Goal: Information Seeking & Learning: Learn about a topic

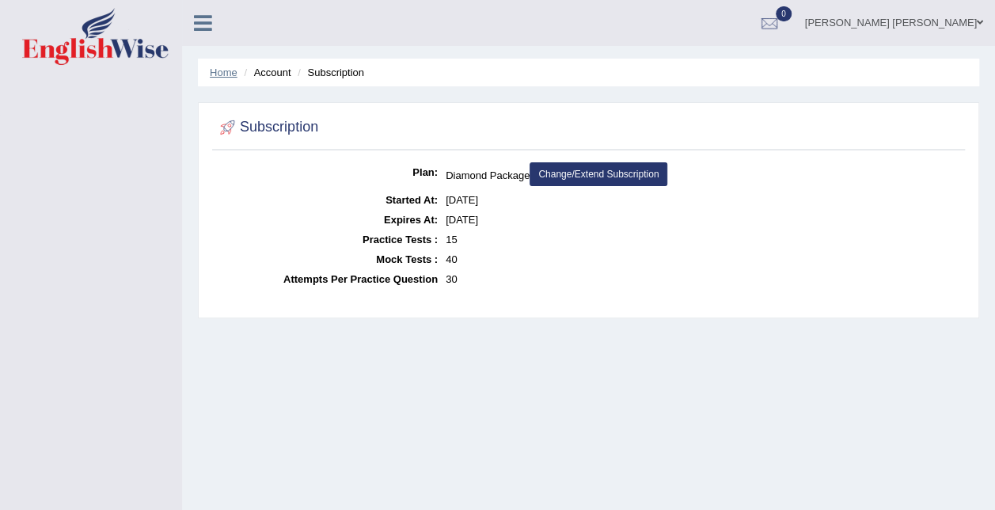
drag, startPoint x: 0, startPoint y: 0, endPoint x: 209, endPoint y: 66, distance: 219.2
click at [210, 66] on link "Home" at bounding box center [224, 72] width 28 height 12
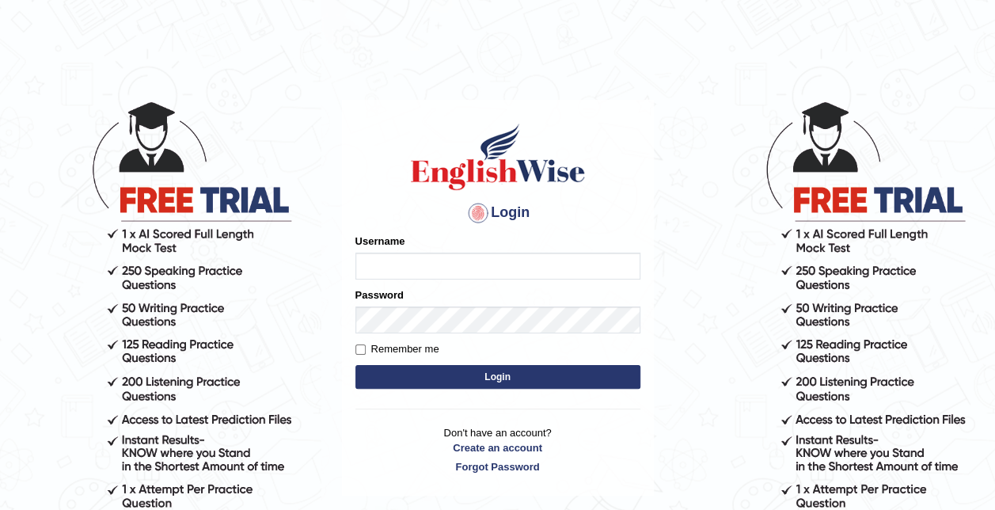
type input "syedfahadhussain"
click at [449, 372] on button "Login" at bounding box center [497, 377] width 285 height 24
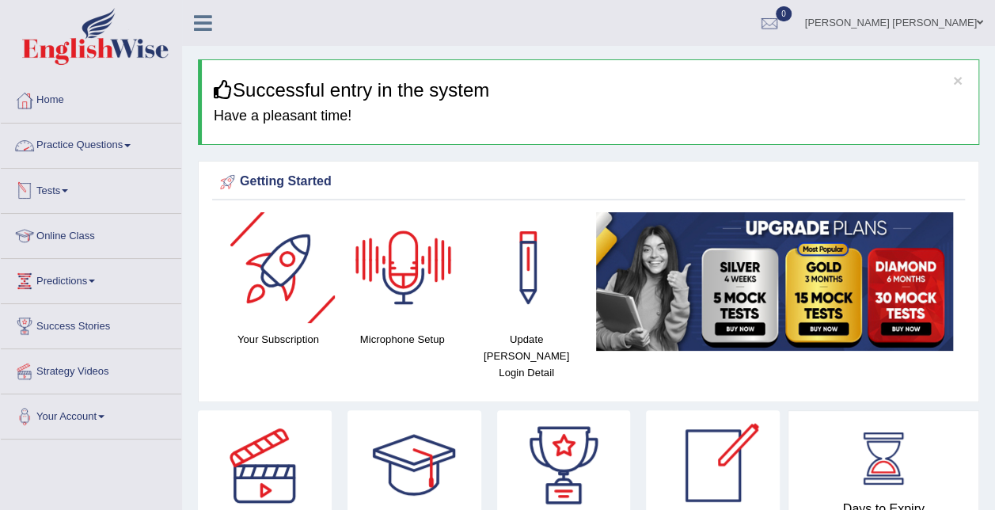
click at [68, 197] on link "Tests" at bounding box center [91, 189] width 180 height 40
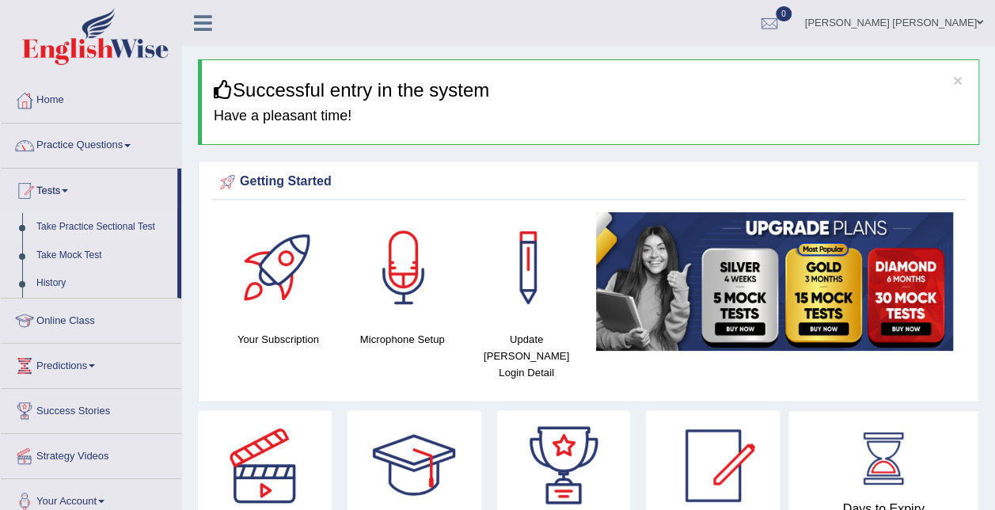
click at [88, 224] on link "Take Practice Sectional Test" at bounding box center [103, 227] width 148 height 28
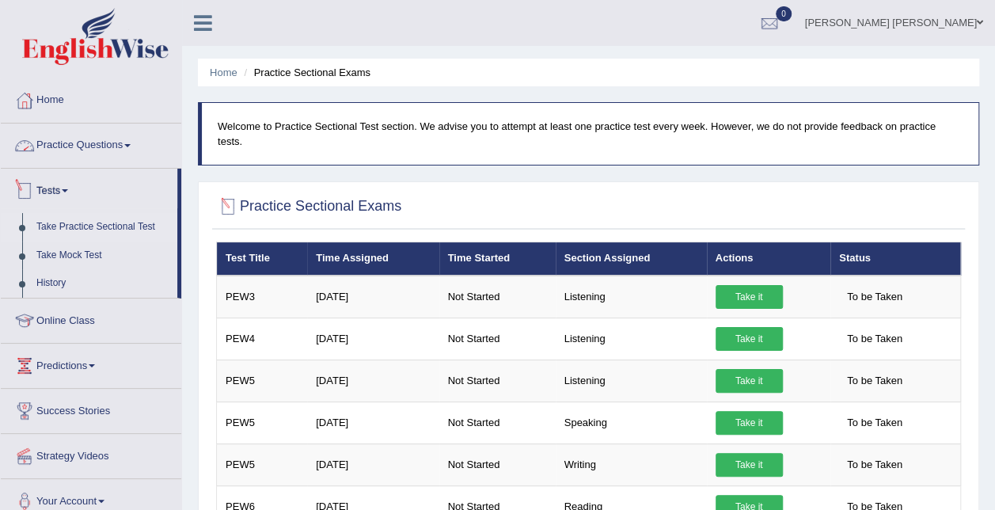
click at [110, 135] on link "Practice Questions" at bounding box center [91, 143] width 180 height 40
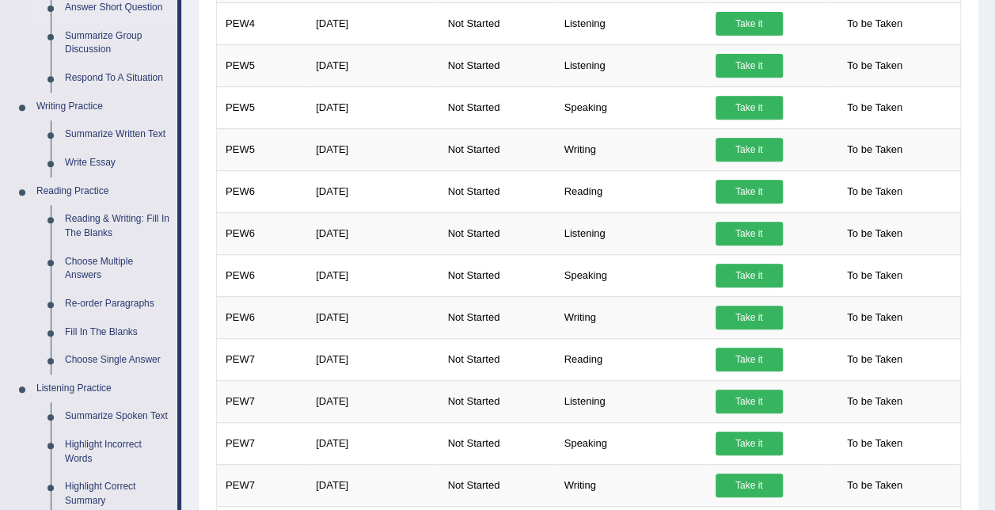
scroll to position [317, 0]
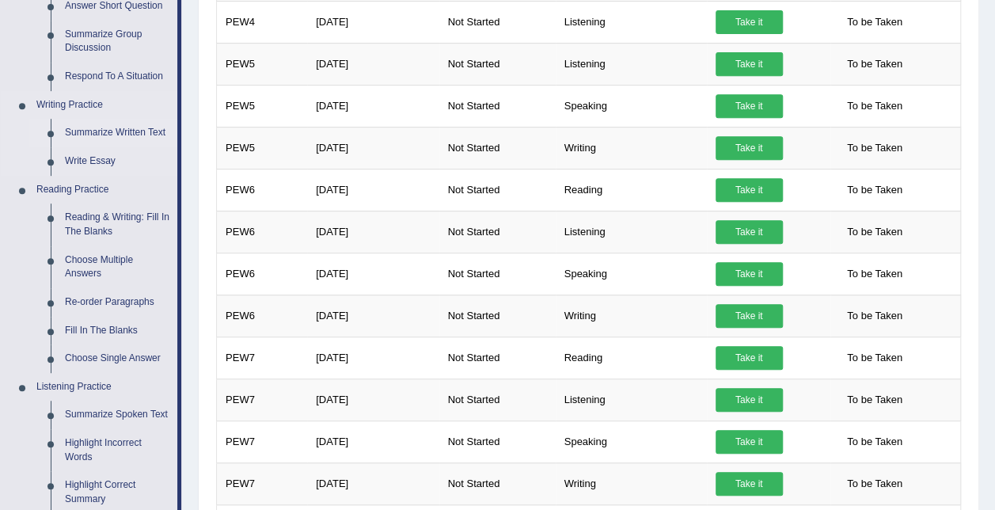
click at [98, 130] on link "Summarize Written Text" at bounding box center [117, 133] width 119 height 28
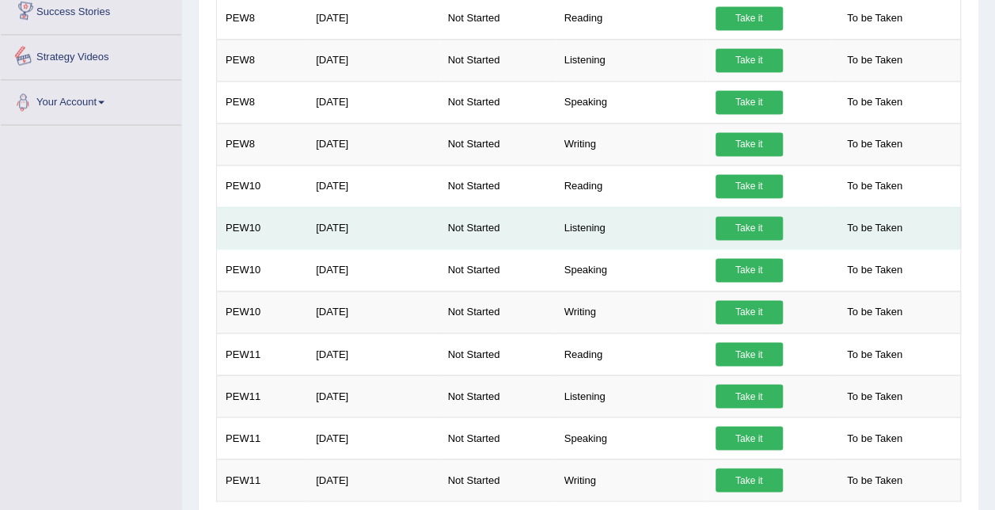
scroll to position [1140, 0]
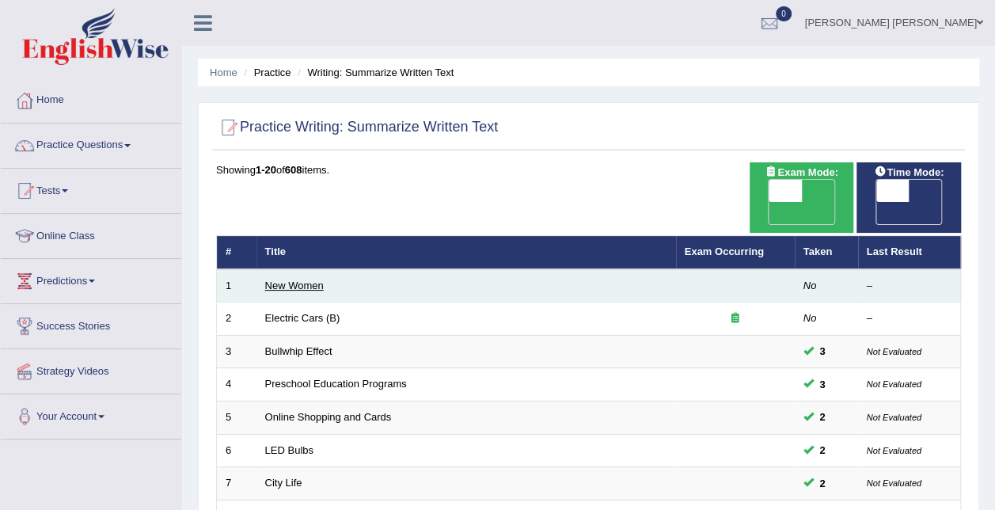
click at [298, 279] on link "New Women" at bounding box center [294, 285] width 59 height 12
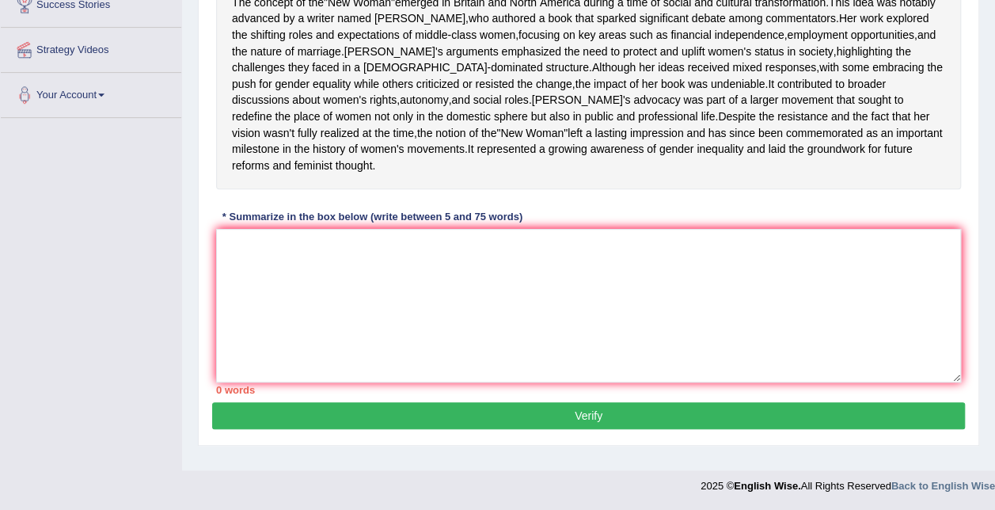
scroll to position [260, 0]
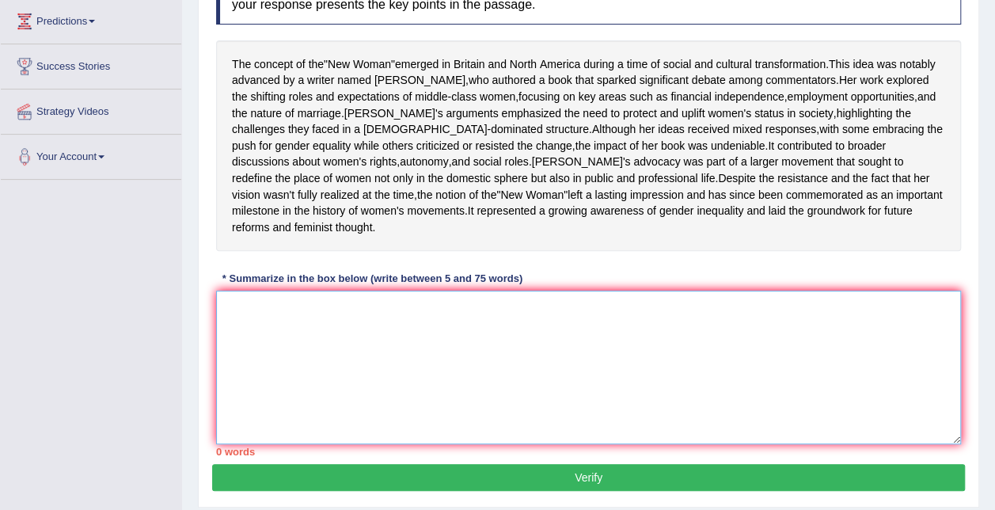
click at [472, 339] on textarea at bounding box center [588, 367] width 745 height 154
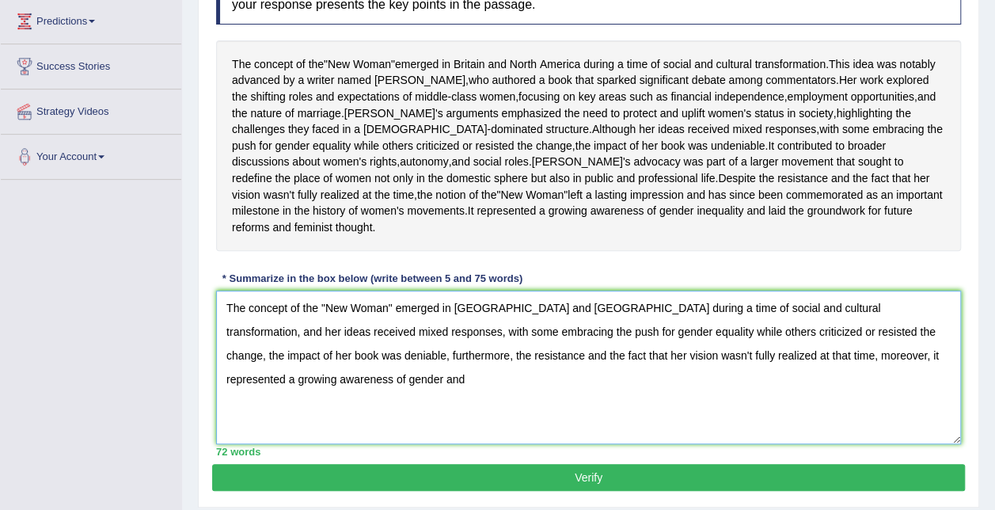
click at [258, 415] on textarea "The concept of the "New Woman" emerged in Britain and North America during a ti…" at bounding box center [588, 367] width 745 height 154
type textarea "The concept of the "New Woman" emerged in Britain and North America during a ti…"
click at [718, 491] on button "Verify" at bounding box center [588, 477] width 753 height 27
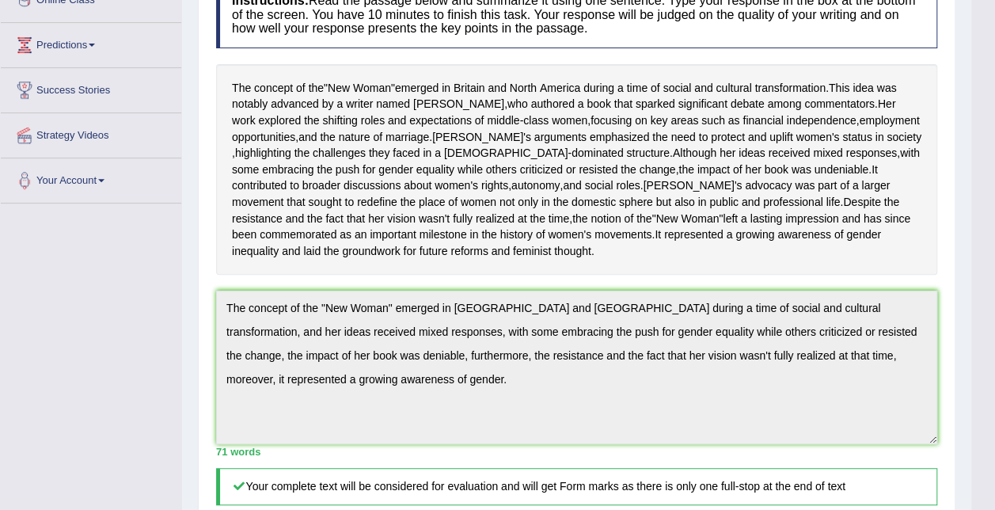
scroll to position [0, 0]
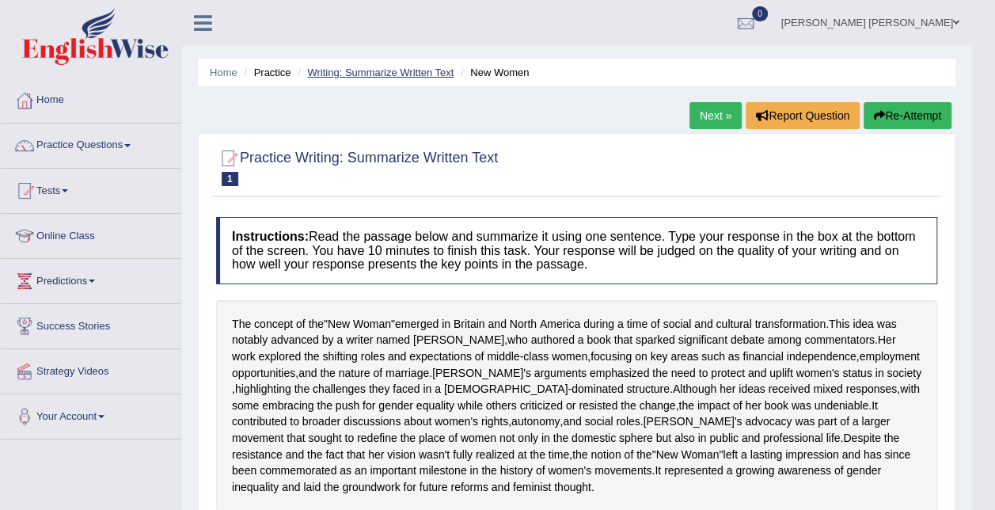
click at [440, 71] on link "Writing: Summarize Written Text" at bounding box center [380, 72] width 146 height 12
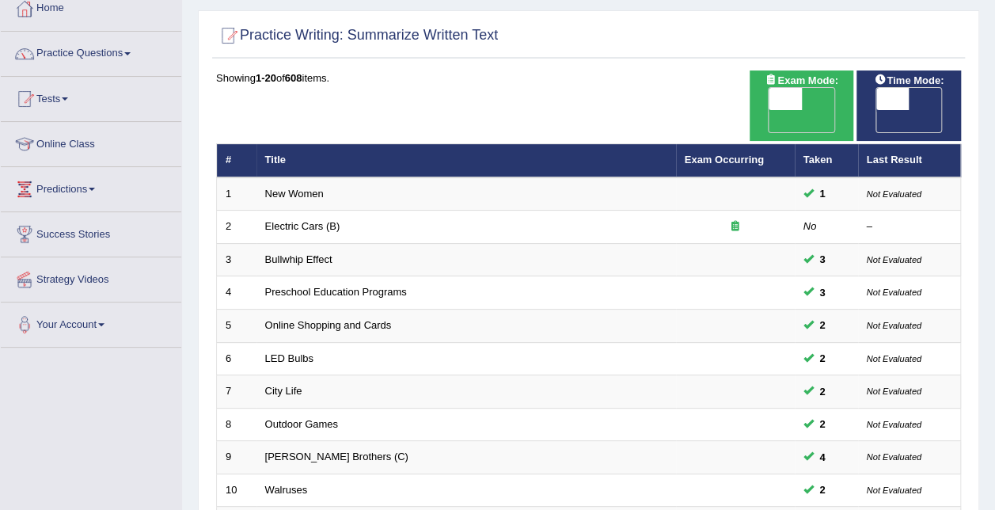
scroll to position [79, 0]
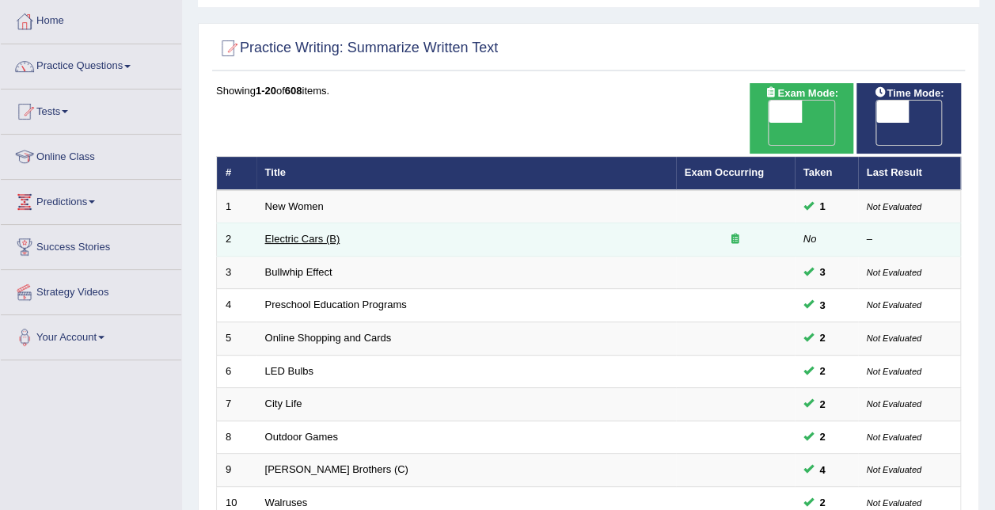
click at [302, 233] on link "Electric Cars (B)" at bounding box center [302, 239] width 75 height 12
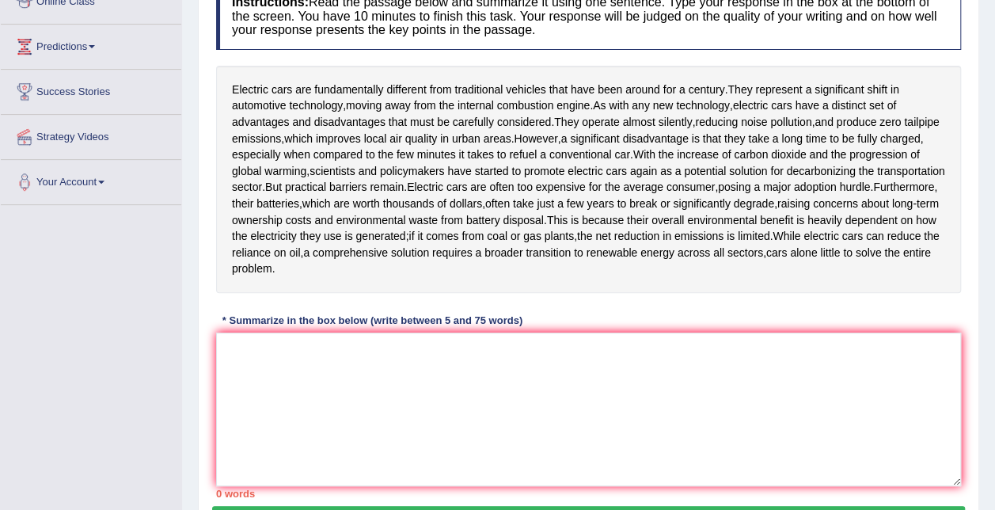
scroll to position [237, 0]
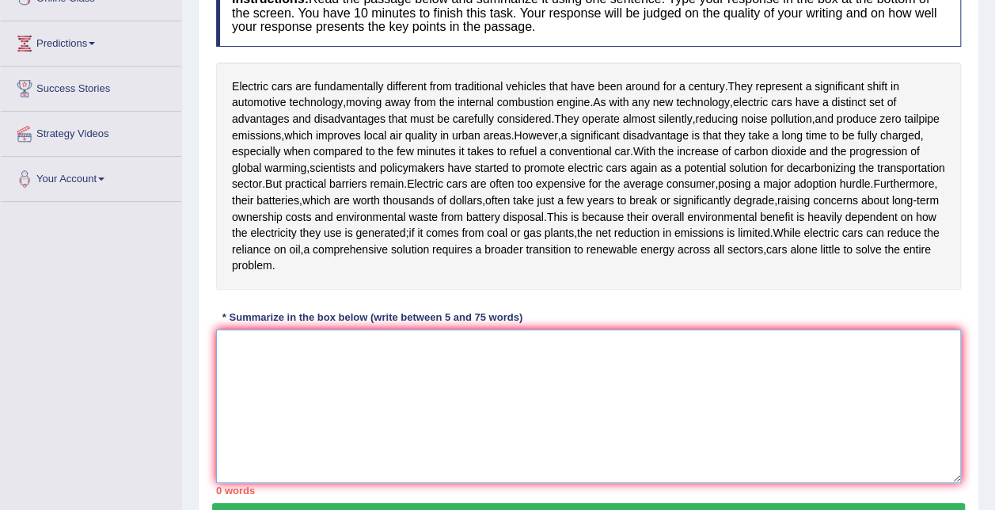
click at [358, 362] on textarea at bounding box center [588, 406] width 745 height 154
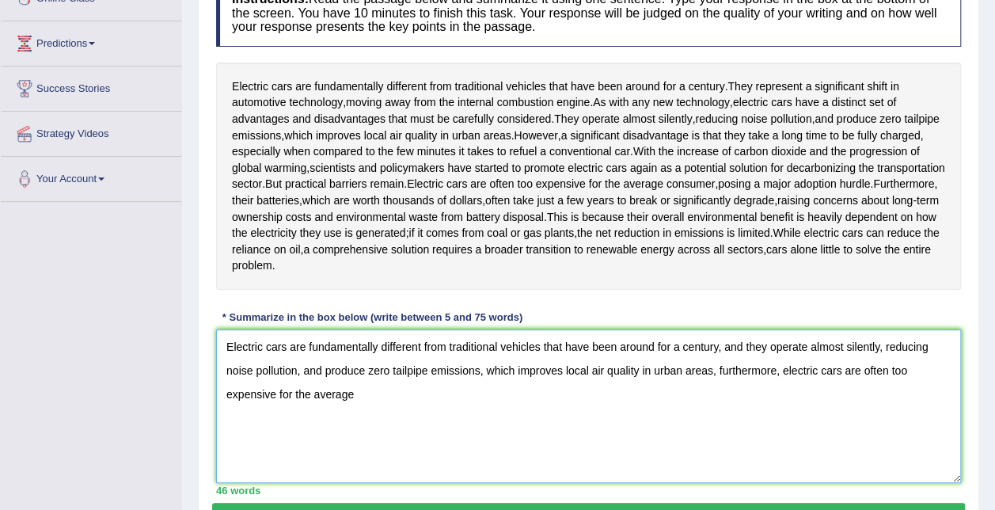
click at [720, 373] on textarea "Electric cars are fundamentally different from traditional vehicles that have b…" at bounding box center [588, 406] width 745 height 154
click at [715, 373] on textarea "Electric cars are fundamentally different from traditional vehicles that have b…" at bounding box center [588, 406] width 745 height 154
click at [358, 396] on textarea "Electric cars are fundamentally different from traditional vehicles that have b…" at bounding box center [588, 406] width 745 height 154
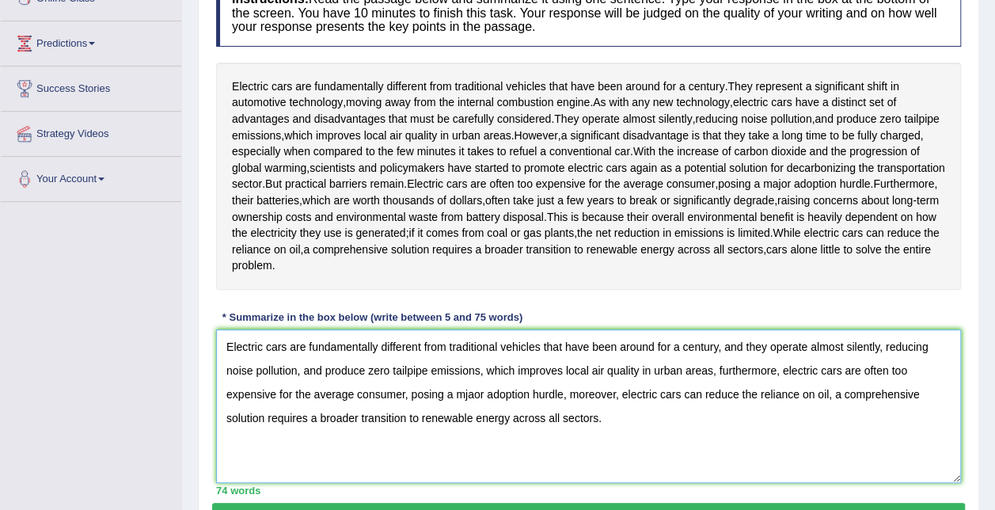
scroll to position [317, 0]
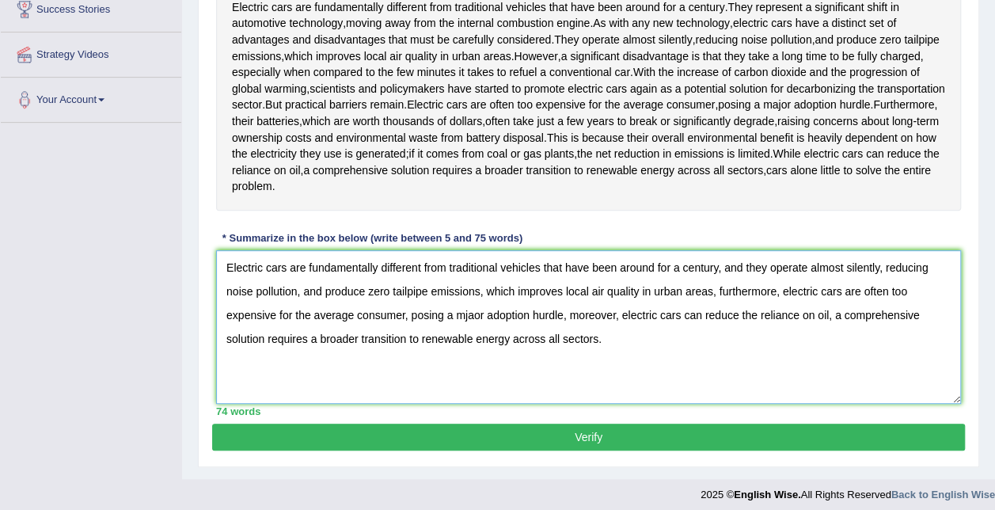
type textarea "Electric cars are fundamentally different from traditional vehicles that have b…"
click at [476, 448] on div "Practice Writing: Summarize Written Text 2 Electric Cars (B) Instructions: Read…" at bounding box center [588, 141] width 781 height 650
click at [477, 432] on button "Verify" at bounding box center [588, 436] width 753 height 27
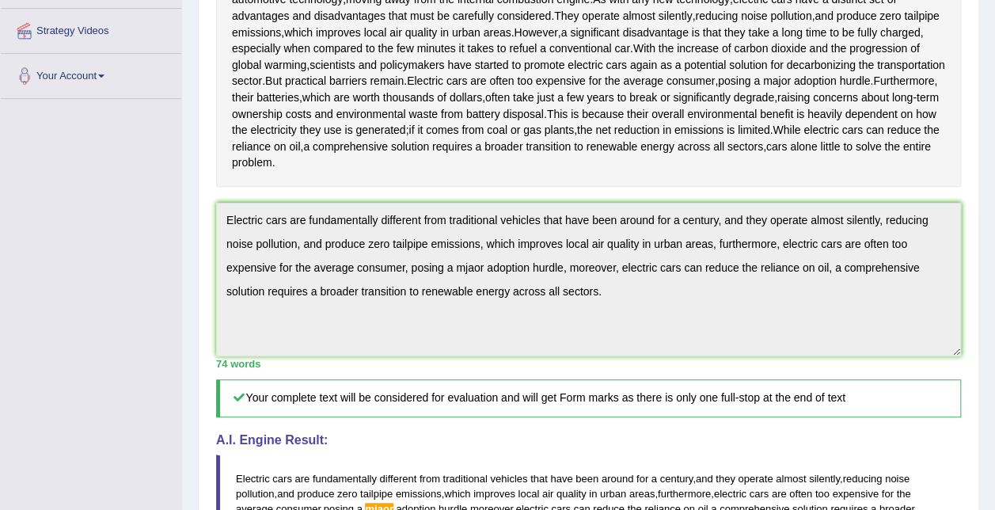
scroll to position [419, 0]
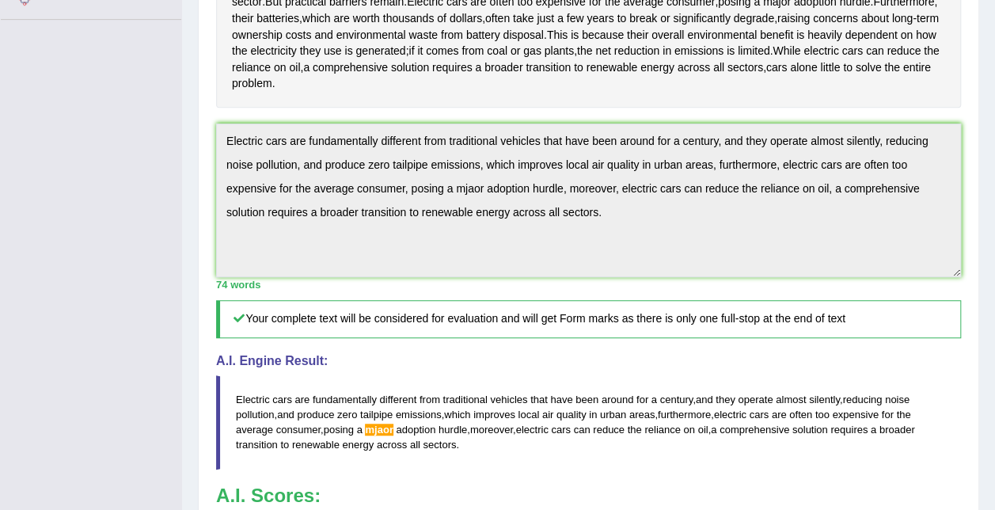
click at [212, 119] on div "Instructions: Read the passage below and summarize it using one sentence. Type …" at bounding box center [588, 205] width 753 height 831
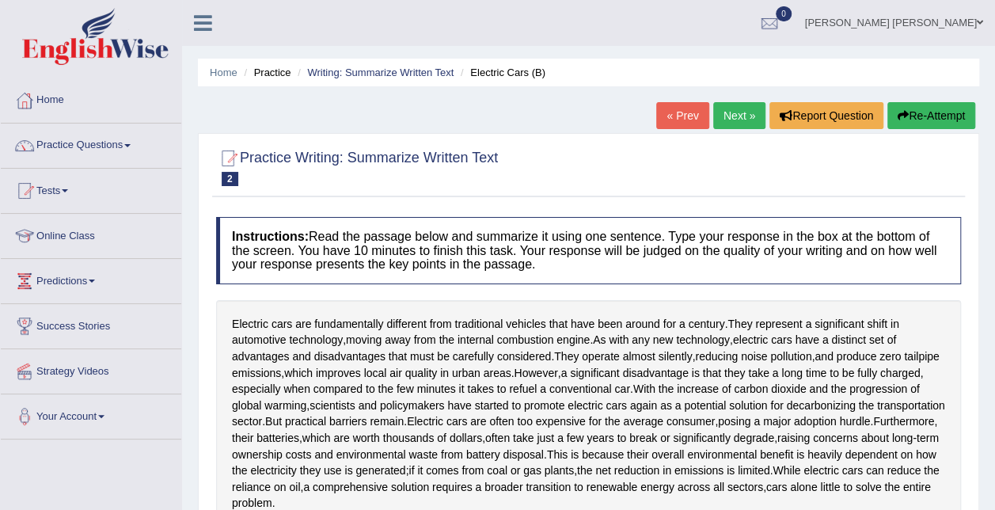
scroll to position [0, 0]
click at [931, 116] on button "Re-Attempt" at bounding box center [931, 115] width 88 height 27
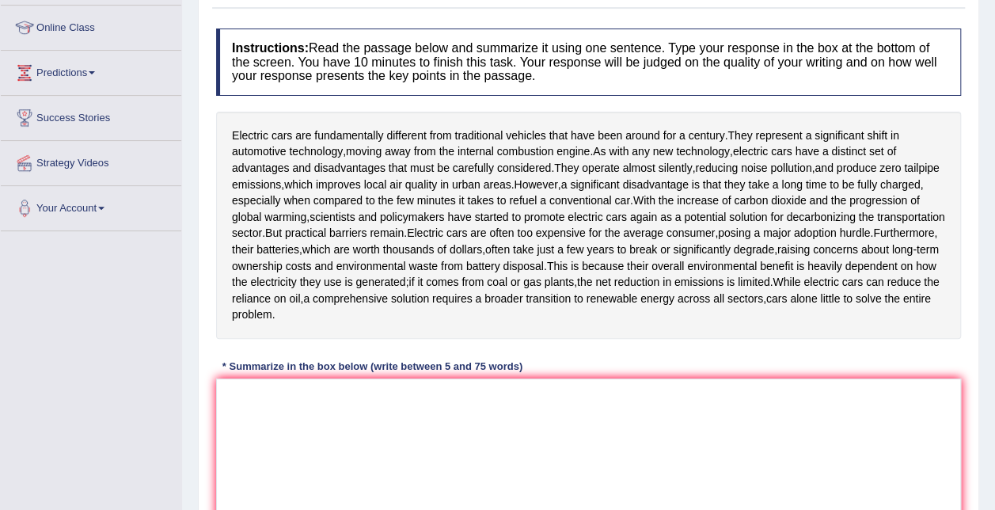
scroll to position [237, 0]
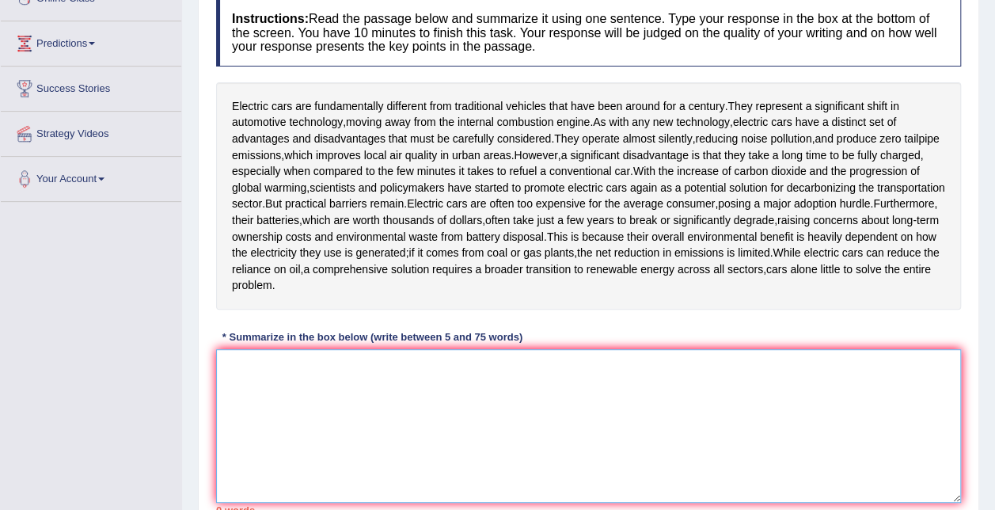
paste textarea "Electric cars are fundamentally different from traditional vehicles that have b…"
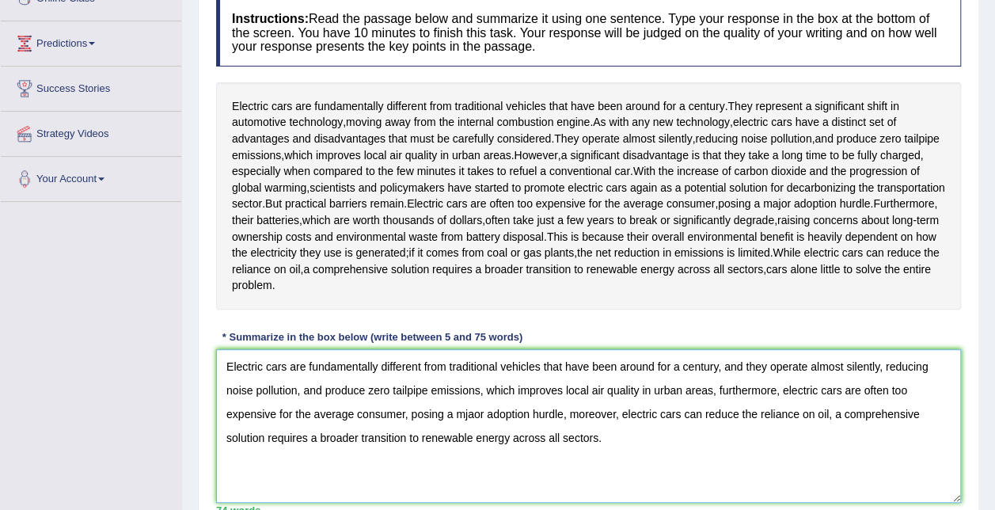
click at [472, 415] on textarea "Electric cars are fundamentally different from traditional vehicles that have b…" at bounding box center [588, 426] width 745 height 154
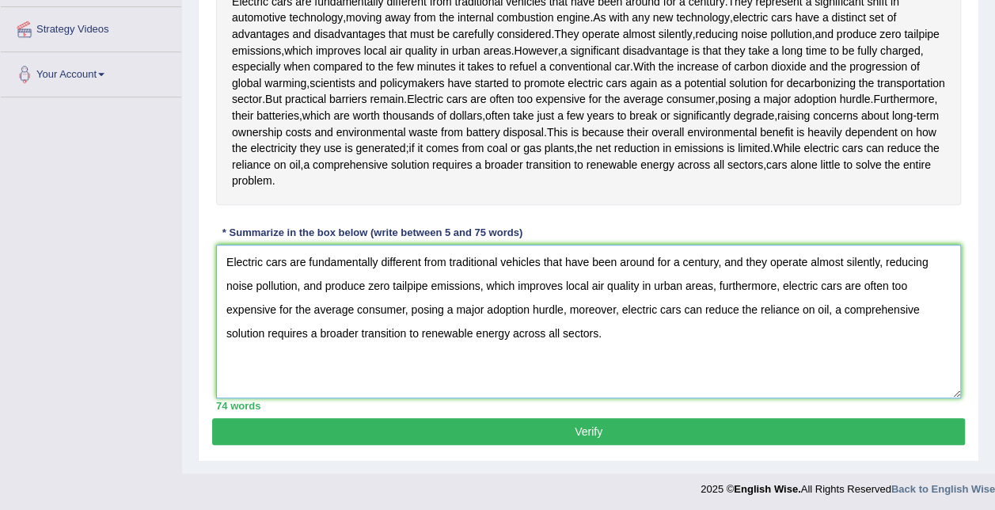
type textarea "Electric cars are fundamentally different from traditional vehicles that have b…"
click at [453, 419] on button "Verify" at bounding box center [588, 431] width 753 height 27
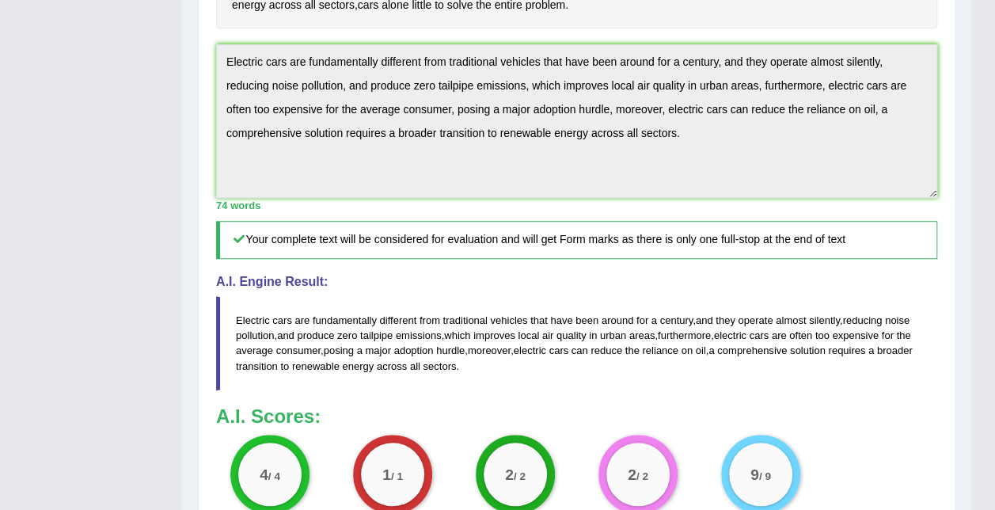
scroll to position [0, 0]
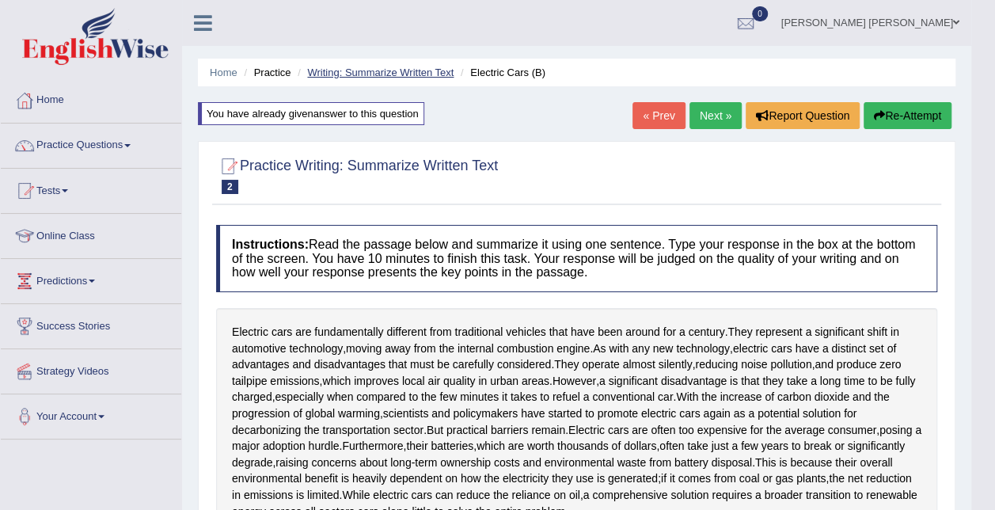
click at [419, 73] on link "Writing: Summarize Written Text" at bounding box center [380, 72] width 146 height 12
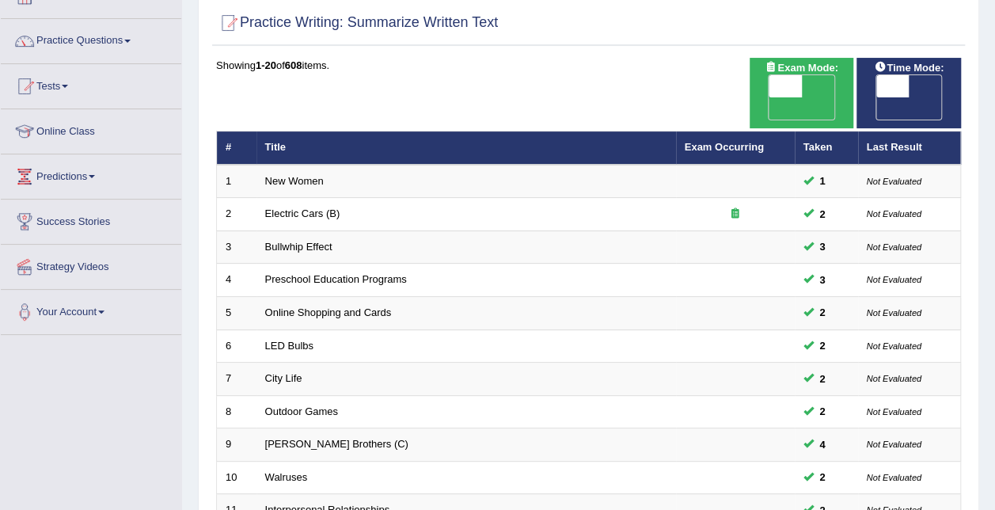
scroll to position [158, 0]
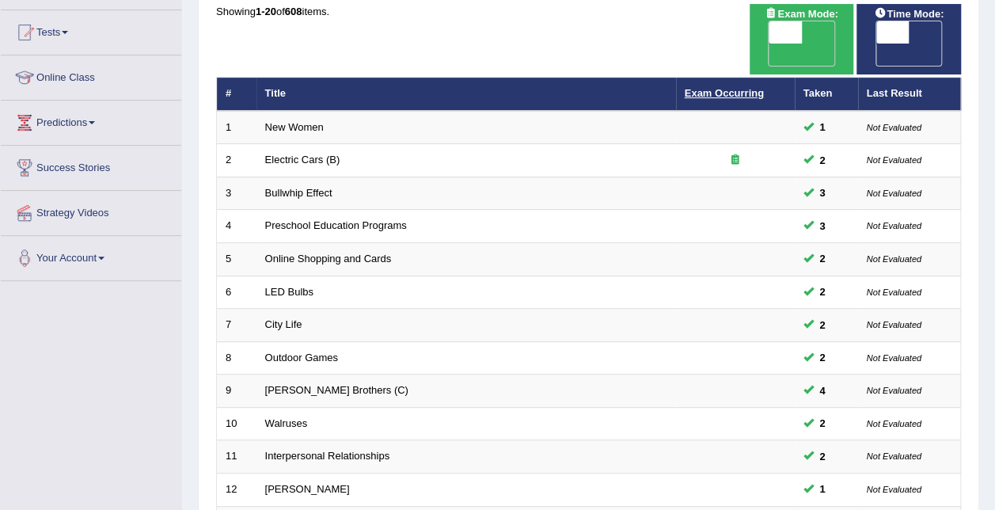
click at [706, 87] on link "Exam Occurring" at bounding box center [723, 93] width 79 height 12
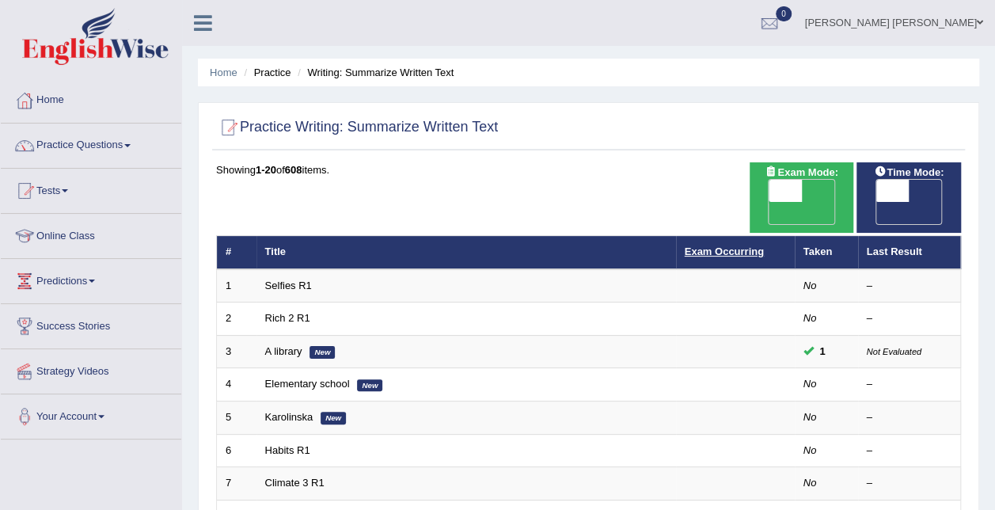
click at [713, 245] on link "Exam Occurring" at bounding box center [723, 251] width 79 height 12
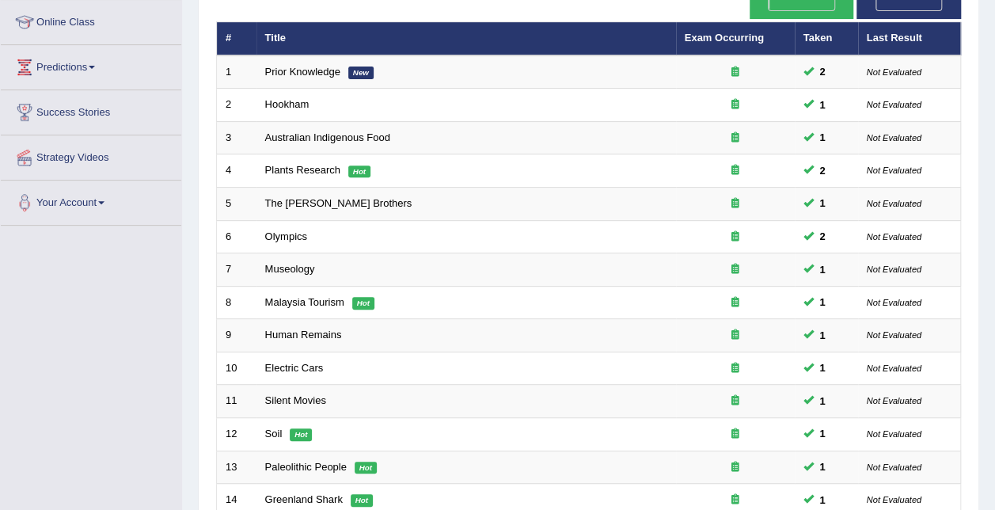
scroll to position [396, 0]
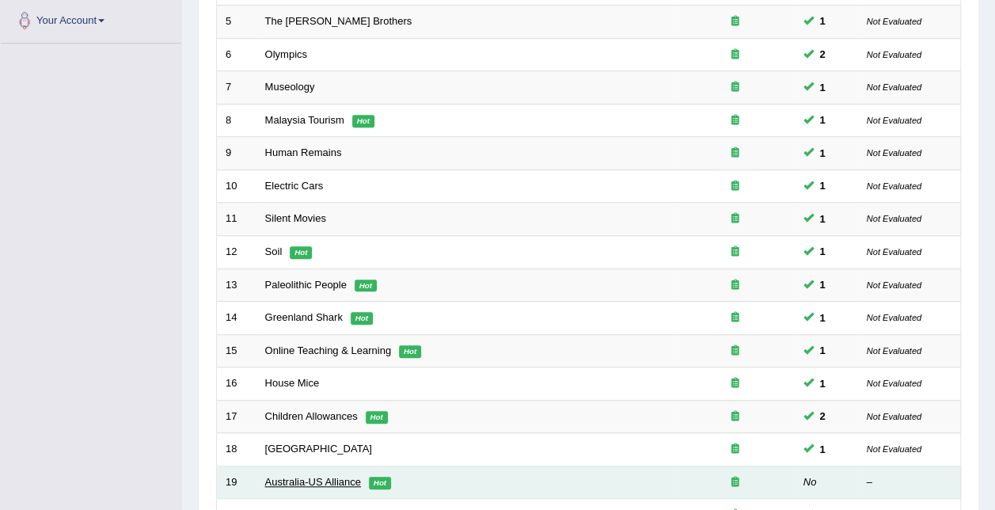
click at [309, 476] on link "Australia-US Alliance" at bounding box center [313, 482] width 96 height 12
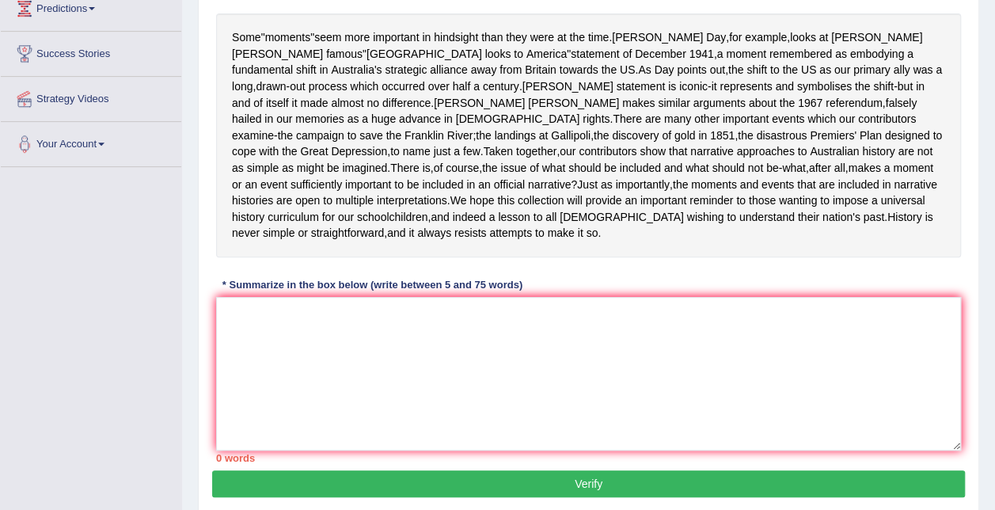
scroll to position [237, 0]
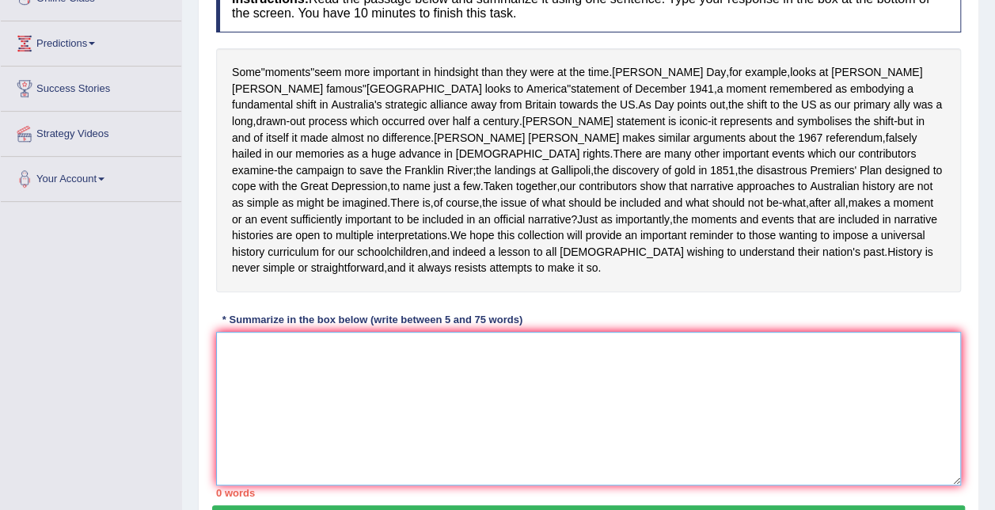
click at [330, 422] on textarea at bounding box center [588, 409] width 745 height 154
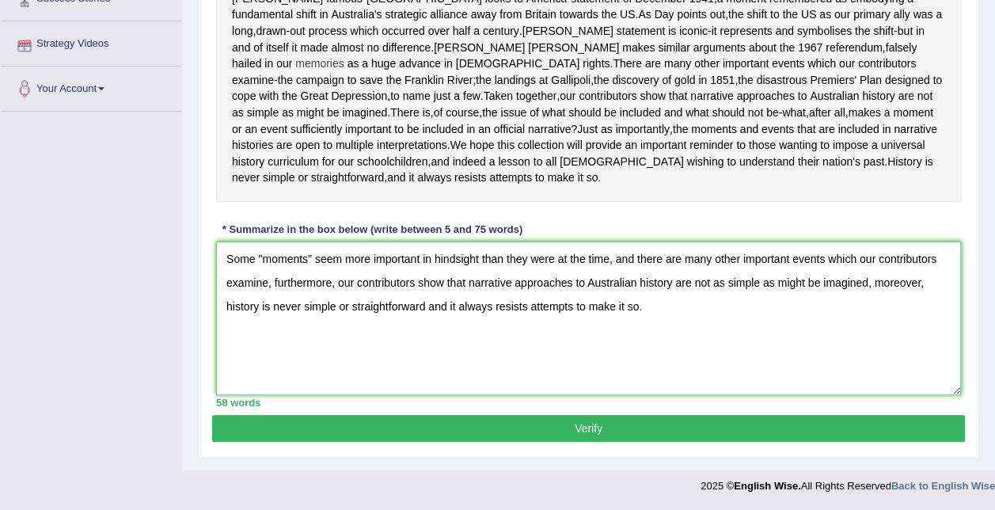
scroll to position [373, 0]
drag, startPoint x: 229, startPoint y: 144, endPoint x: 293, endPoint y: 171, distance: 68.8
click at [293, 171] on div "Some " moments " seem more important in hindsight than they were at the time . …" at bounding box center [588, 80] width 745 height 244
click at [223, 304] on textarea "Some "moments" seem more important in hindsight than they were at the time, and…" at bounding box center [588, 318] width 745 height 154
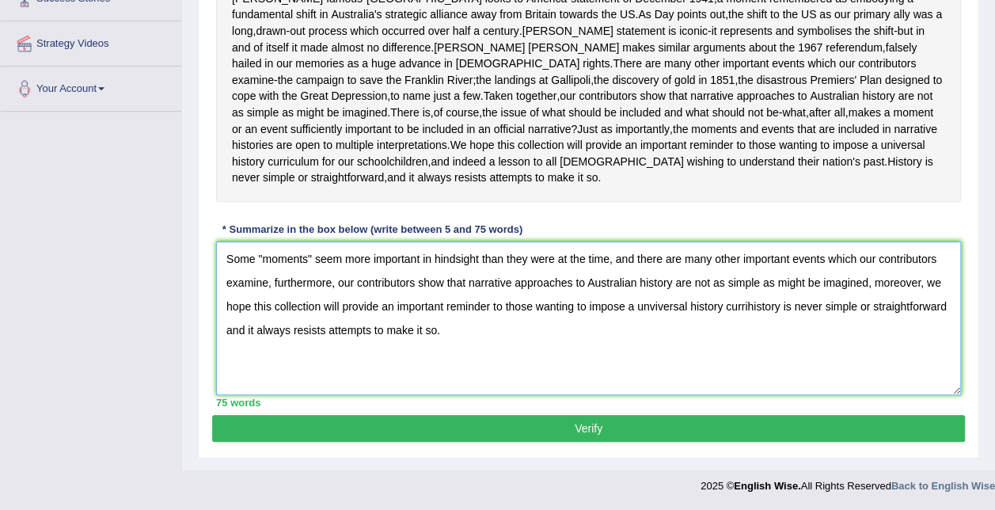
scroll to position [350, 0]
click at [416, 331] on textarea "Some "moments" seem more important in hindsight than they were at the time, and…" at bounding box center [588, 318] width 745 height 154
type textarea "Some "moments" seem more important in hindsight than they were at the time, and…"
drag, startPoint x: 690, startPoint y: 444, endPoint x: 518, endPoint y: 428, distance: 172.4
click at [522, 440] on button "Verify" at bounding box center [588, 428] width 753 height 27
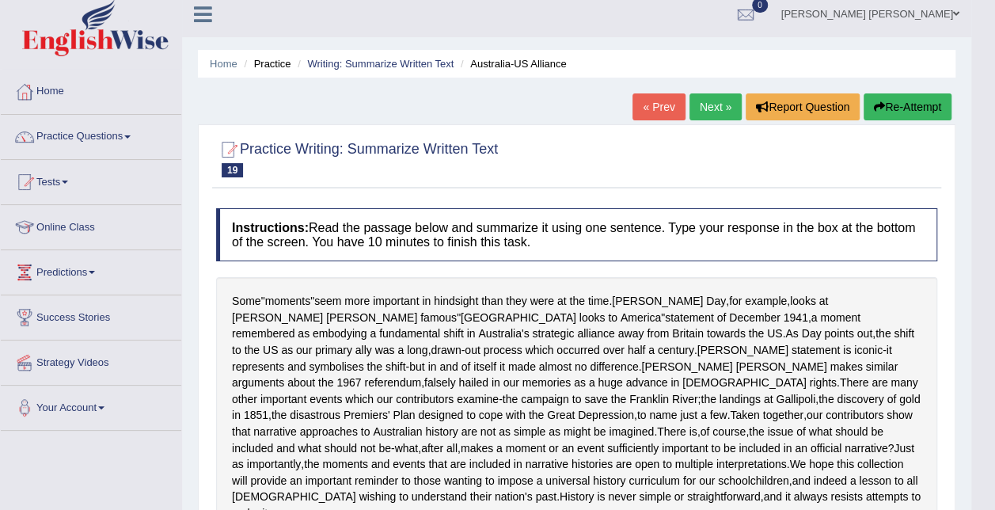
scroll to position [0, 0]
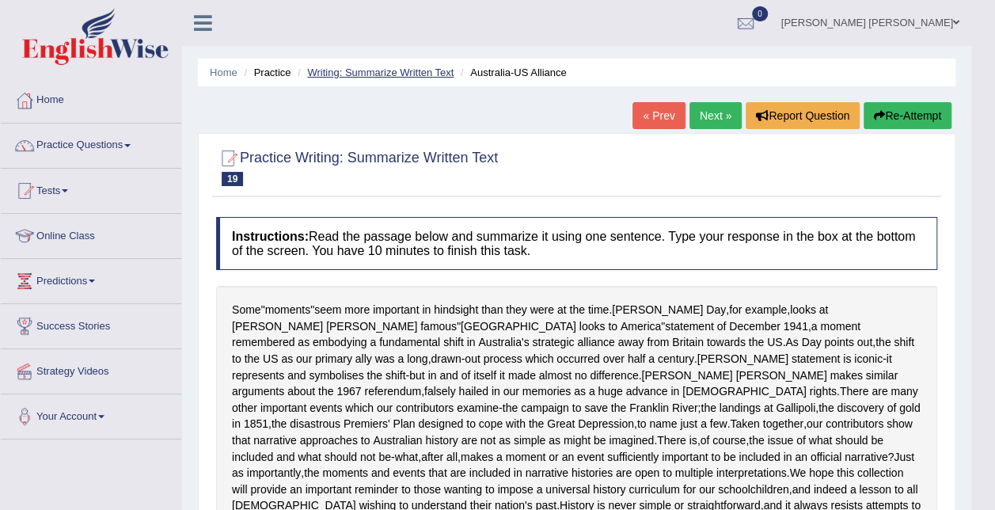
click at [404, 66] on link "Writing: Summarize Written Text" at bounding box center [380, 72] width 146 height 12
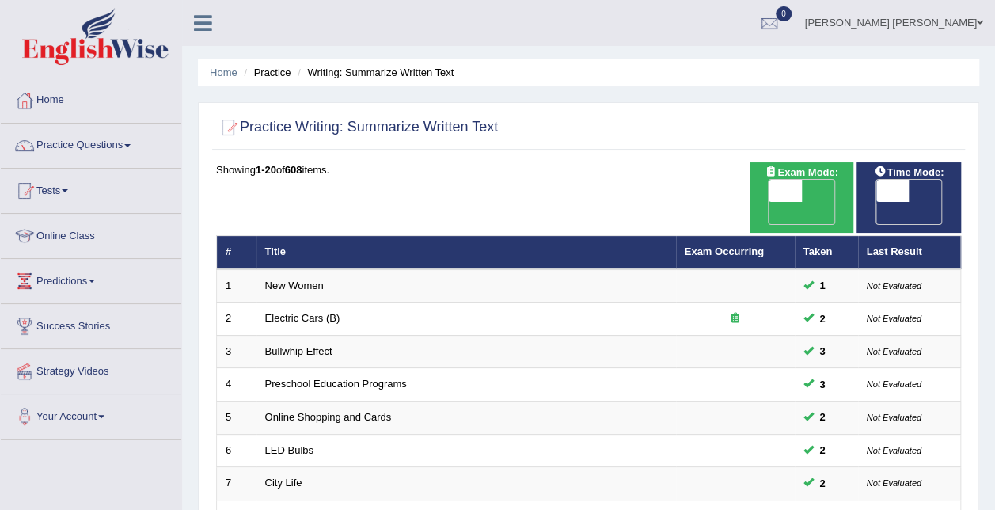
click at [752, 236] on th "Exam Occurring" at bounding box center [735, 252] width 119 height 33
click at [745, 245] on link "Exam Occurring" at bounding box center [723, 251] width 79 height 12
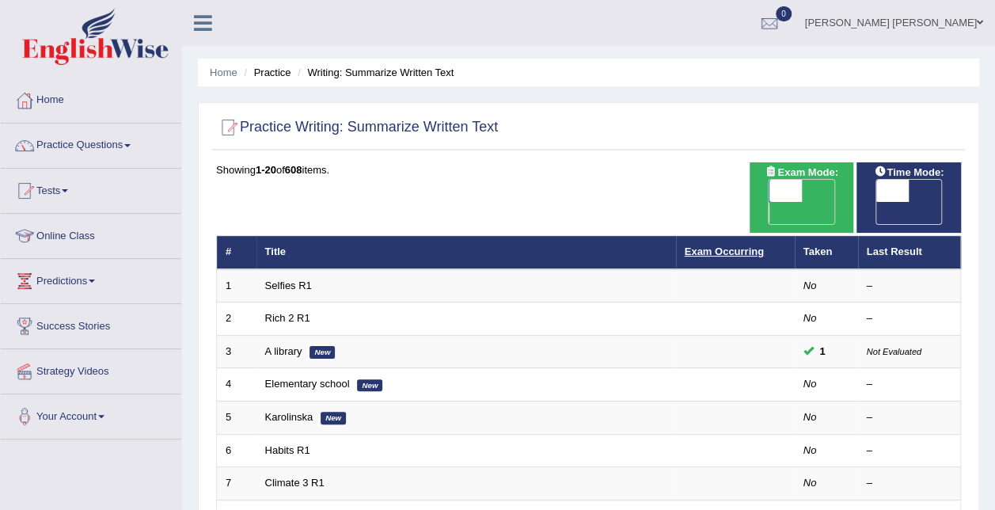
click at [742, 245] on link "Exam Occurring" at bounding box center [723, 251] width 79 height 12
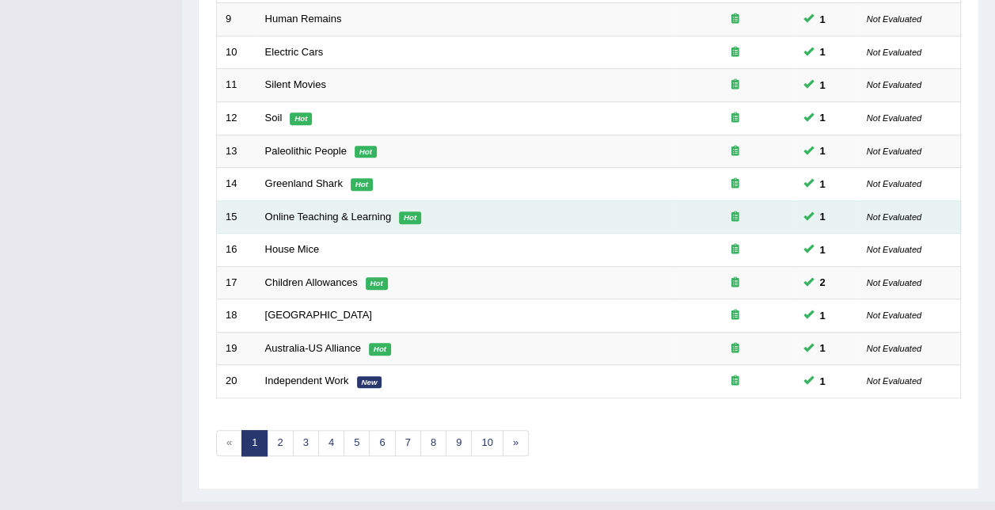
scroll to position [530, 0]
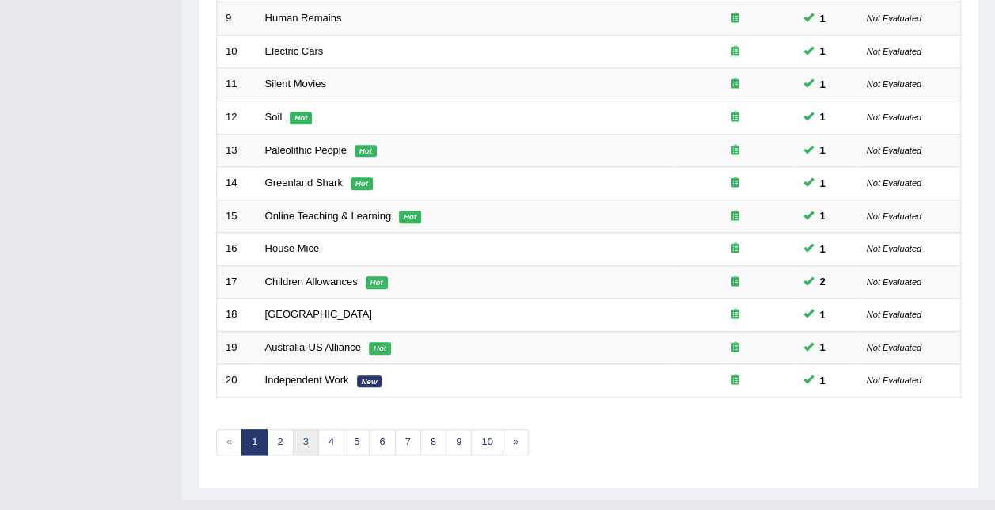
click at [310, 429] on link "3" at bounding box center [306, 442] width 26 height 26
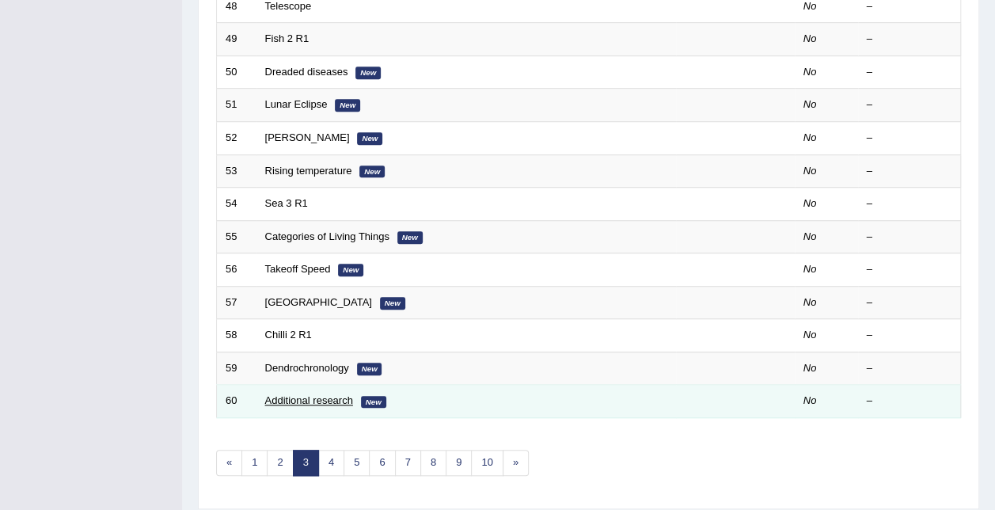
scroll to position [530, 0]
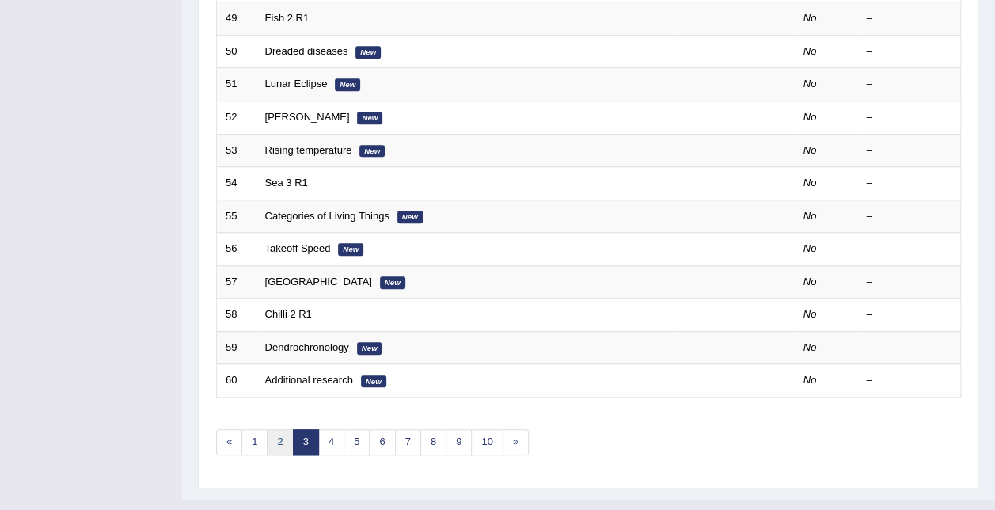
click at [274, 429] on link "2" at bounding box center [280, 442] width 26 height 26
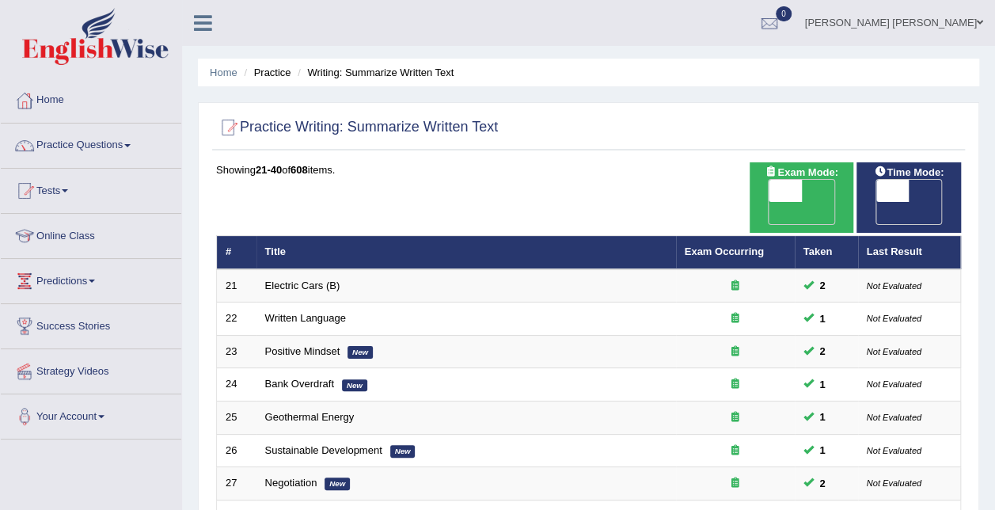
click at [73, 274] on link "Predictions" at bounding box center [91, 279] width 180 height 40
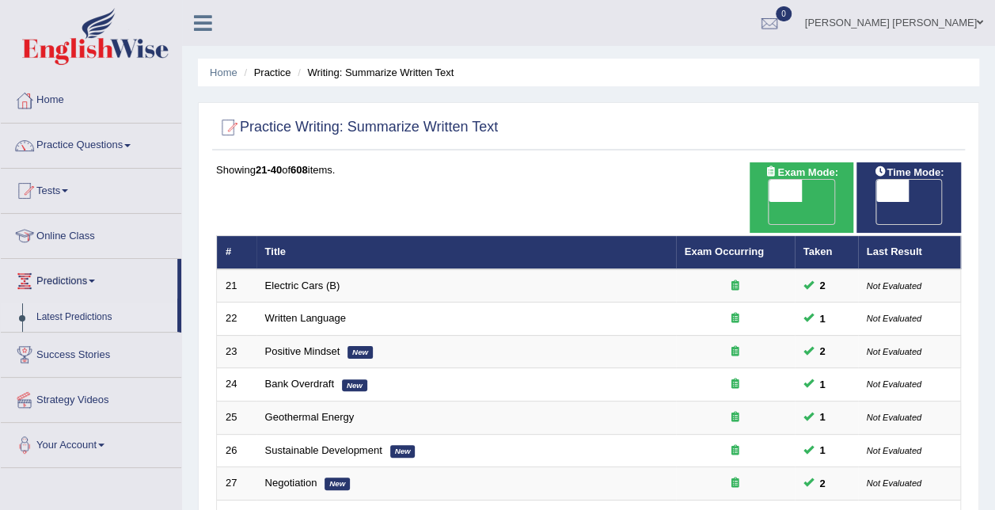
click at [90, 310] on link "Latest Predictions" at bounding box center [103, 317] width 148 height 28
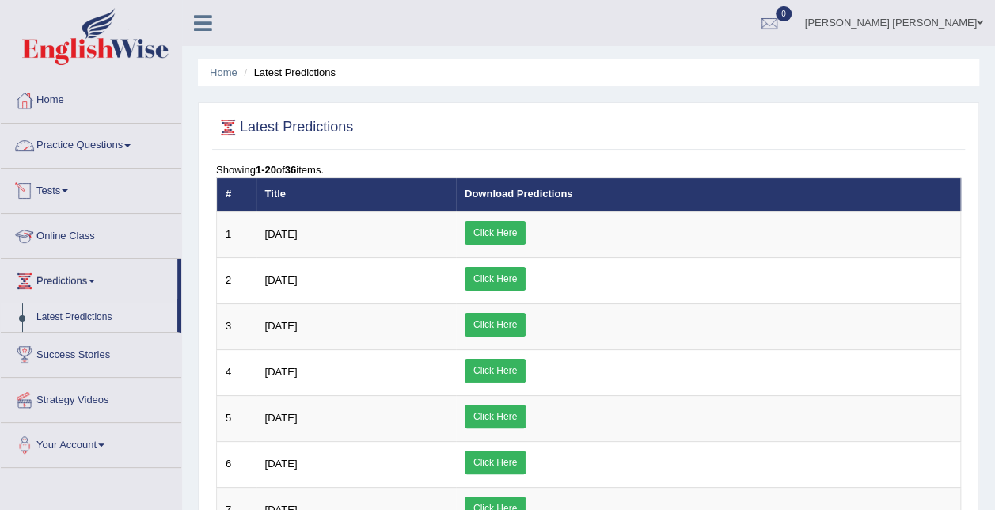
click at [85, 154] on link "Practice Questions" at bounding box center [91, 143] width 180 height 40
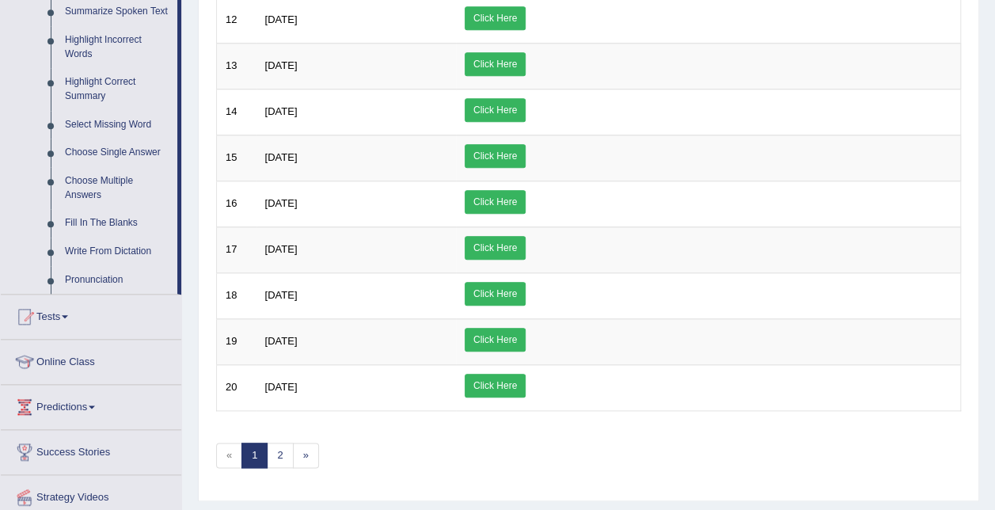
scroll to position [772, 0]
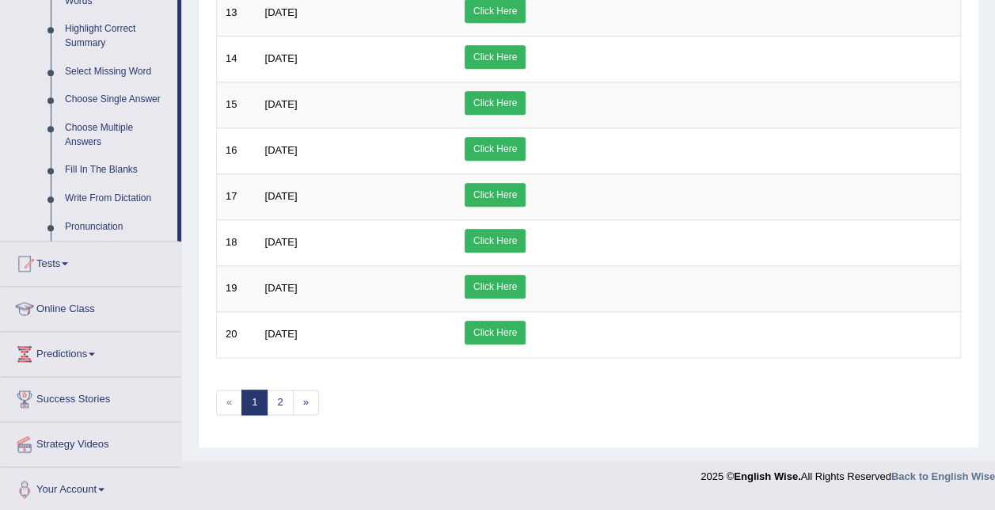
click at [85, 191] on link "Write From Dictation" at bounding box center [117, 198] width 119 height 28
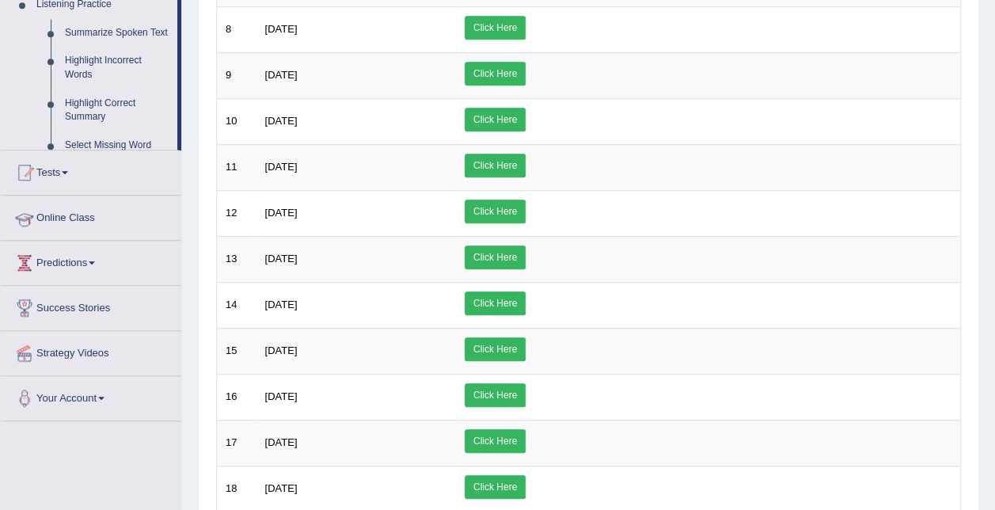
scroll to position [238, 0]
